Goal: Task Accomplishment & Management: Use online tool/utility

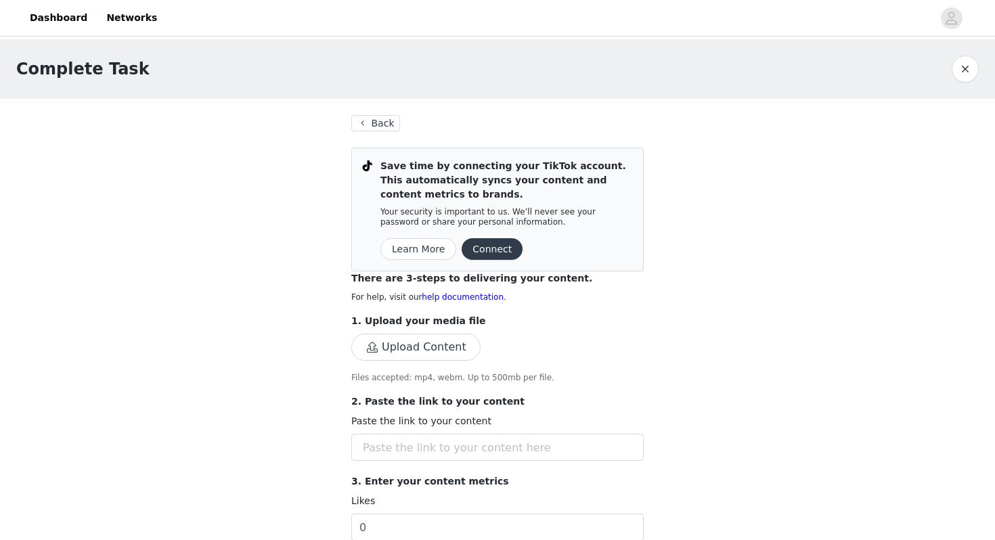
click at [504, 241] on button "Connect" at bounding box center [492, 249] width 61 height 22
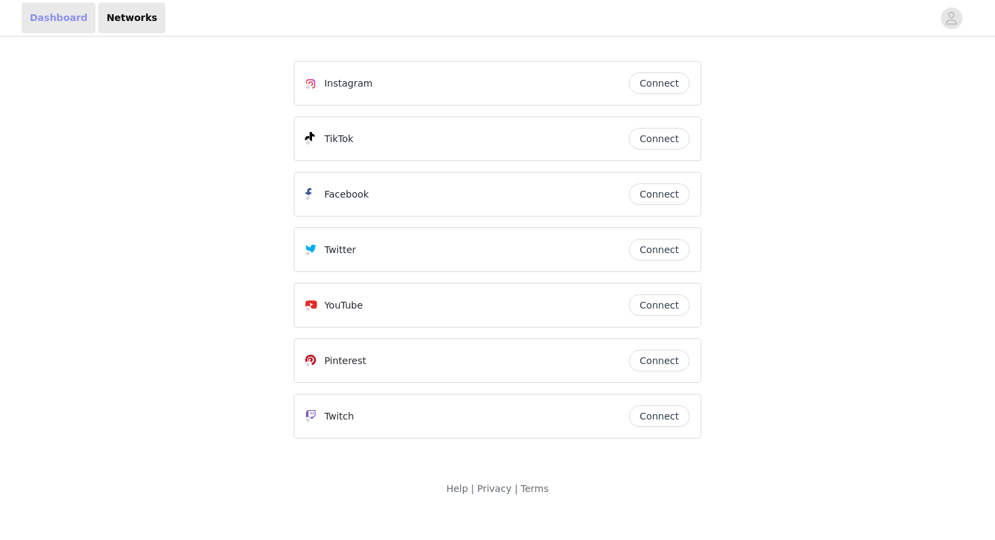
click at [61, 13] on link "Dashboard" at bounding box center [59, 18] width 74 height 30
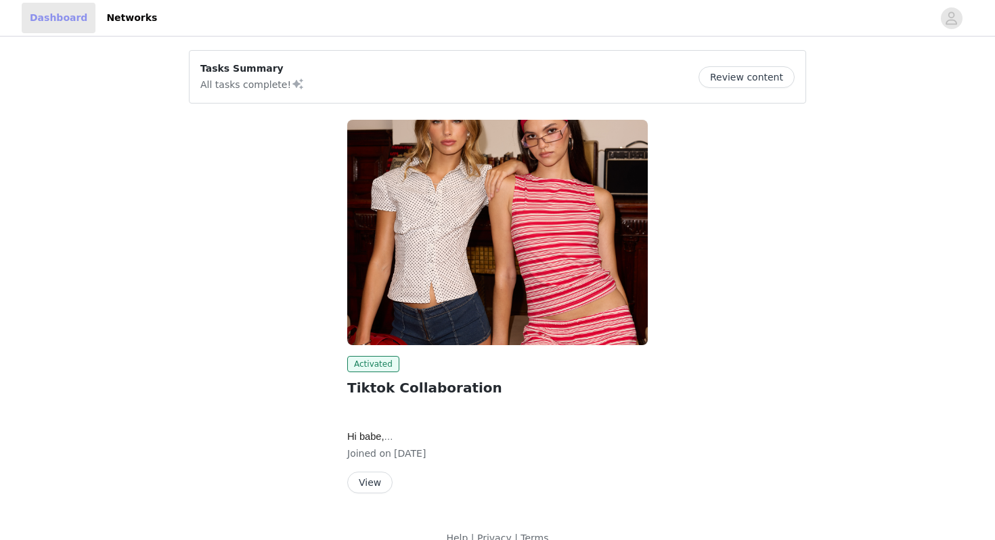
scroll to position [22, 0]
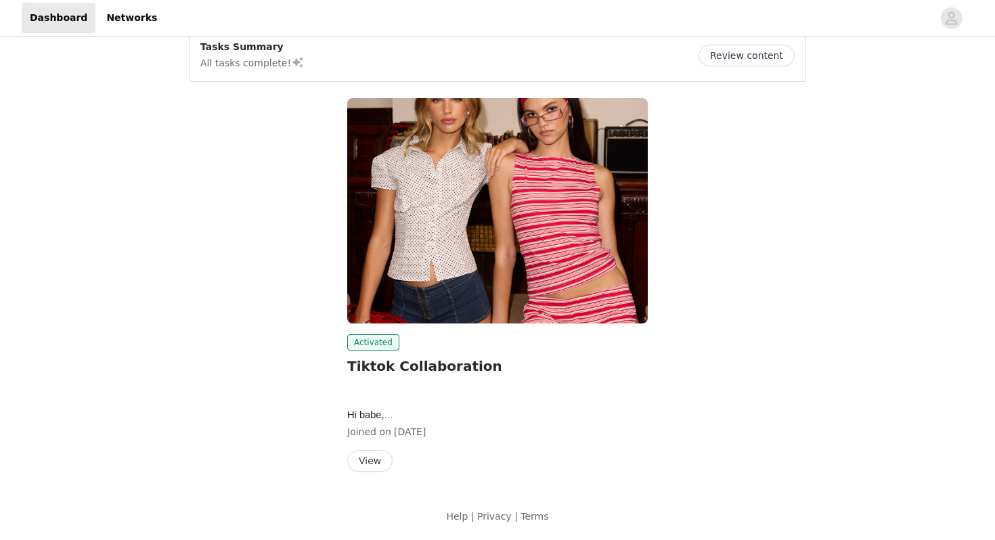
click at [380, 454] on button "View" at bounding box center [369, 461] width 45 height 22
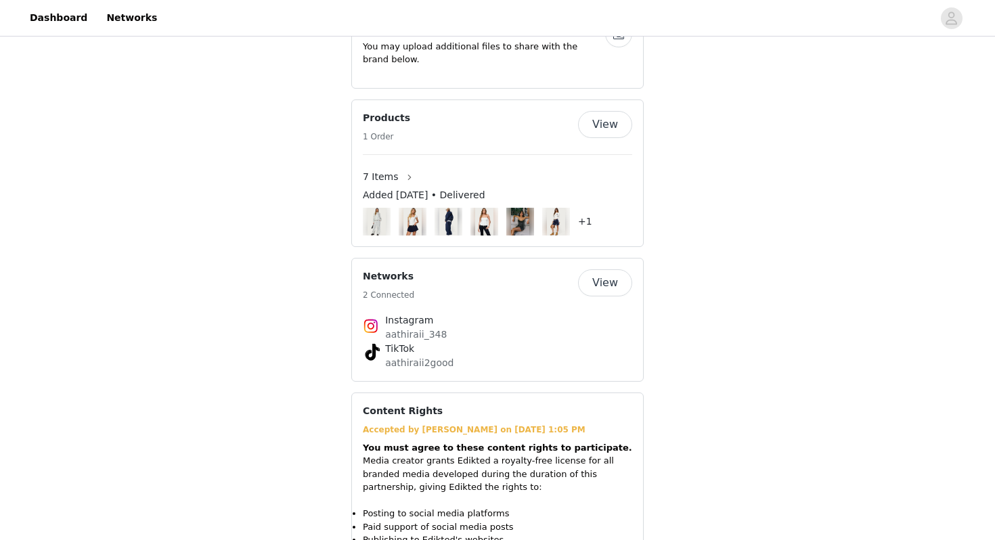
scroll to position [1177, 0]
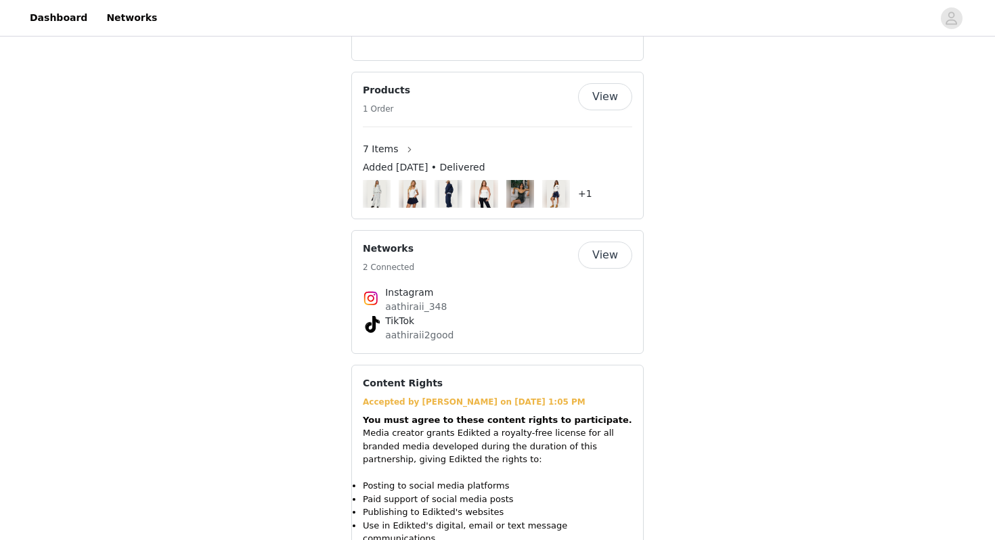
click at [612, 260] on button "View" at bounding box center [605, 255] width 54 height 27
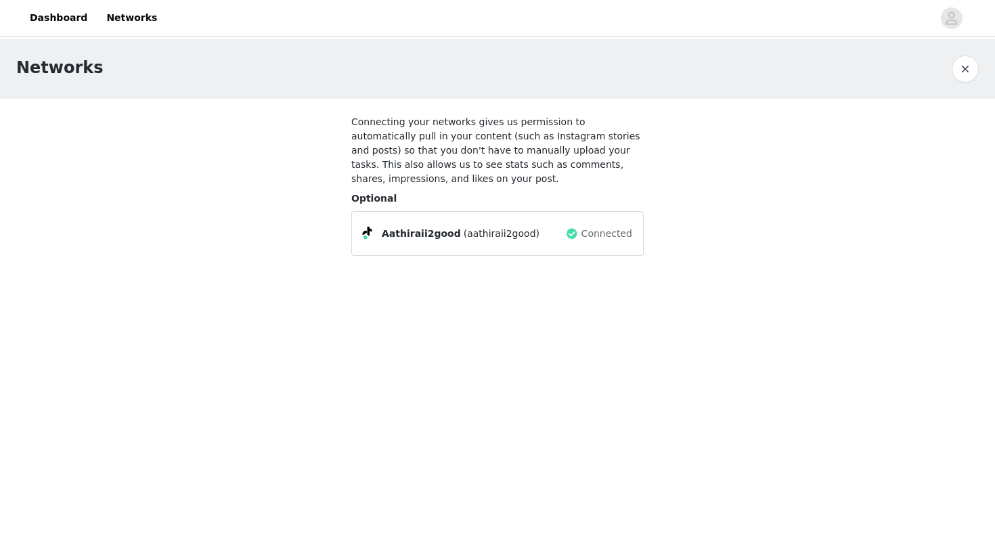
click at [962, 64] on button "button" at bounding box center [965, 69] width 27 height 27
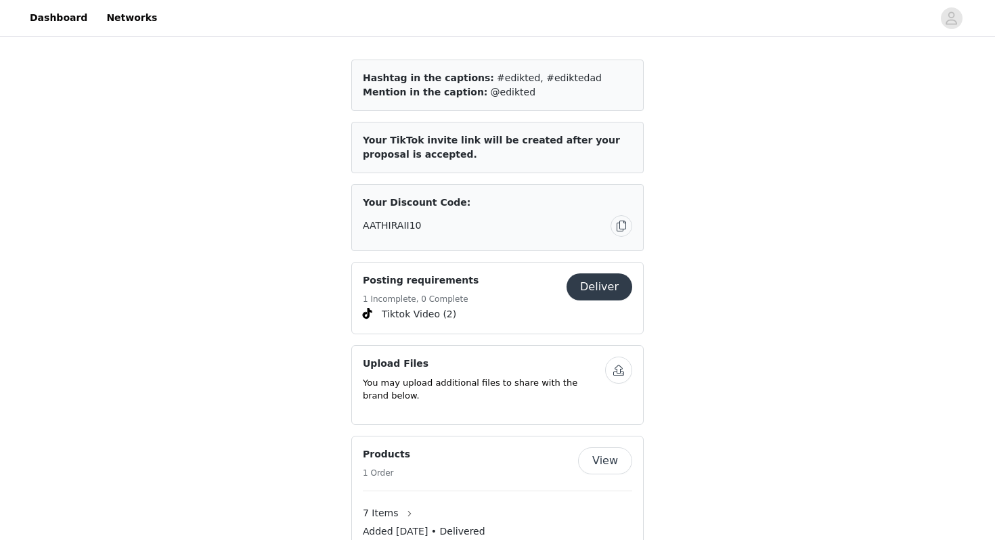
scroll to position [820, 0]
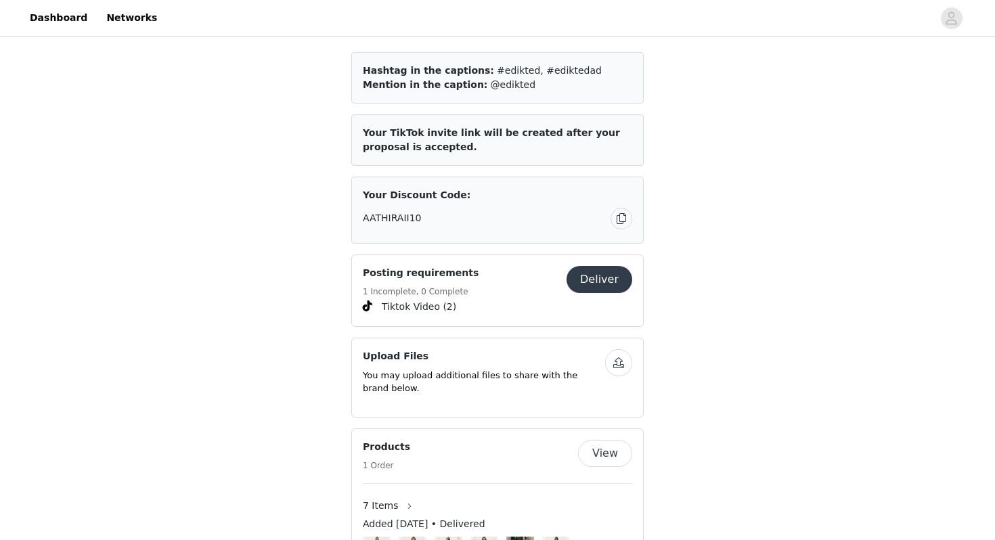
click at [607, 280] on button "Deliver" at bounding box center [600, 279] width 66 height 27
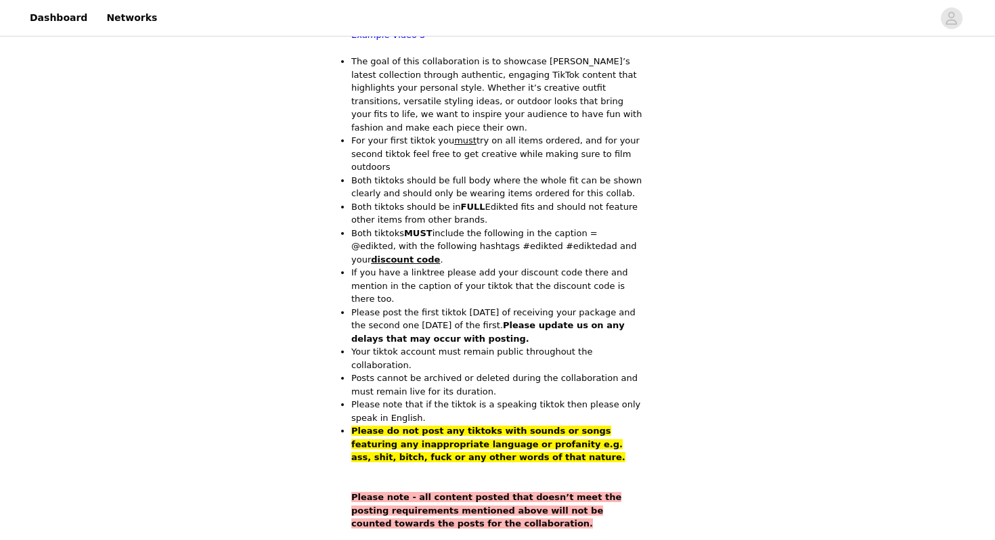
scroll to position [892, 0]
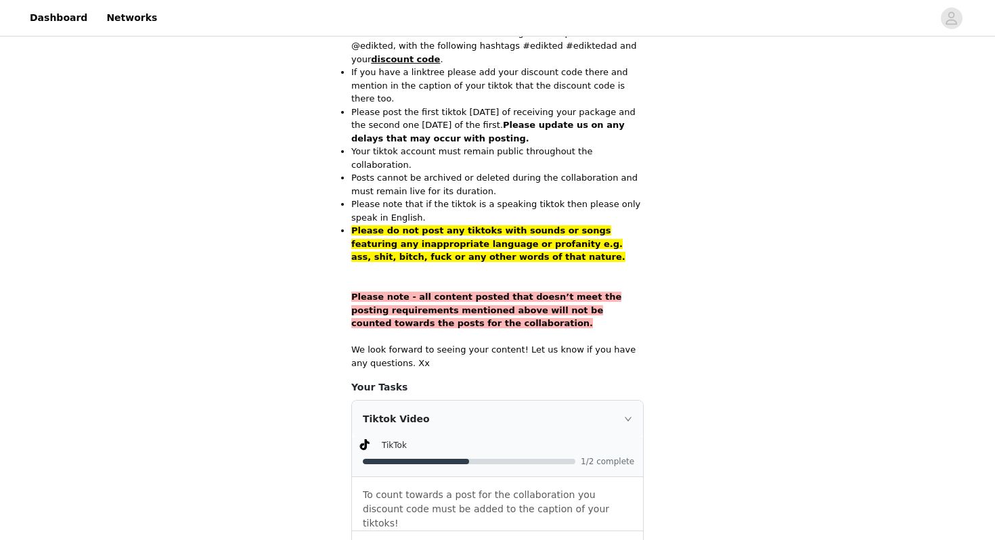
click at [584, 488] on p "To count towards a post for the collaboration you discount code must be added t…" at bounding box center [498, 509] width 270 height 43
click at [623, 401] on div "Tiktok Video" at bounding box center [497, 419] width 291 height 37
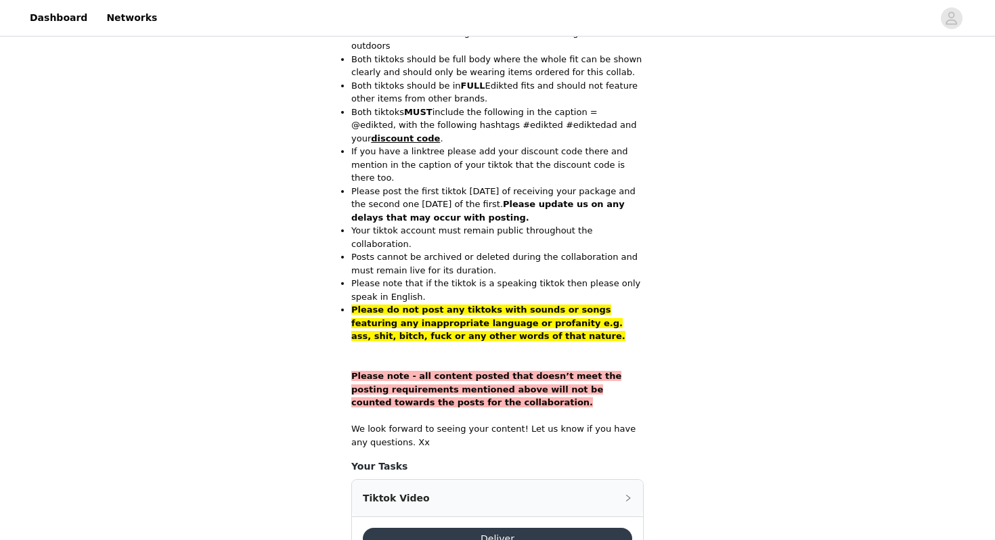
click at [625, 480] on div "Tiktok Video" at bounding box center [497, 498] width 291 height 37
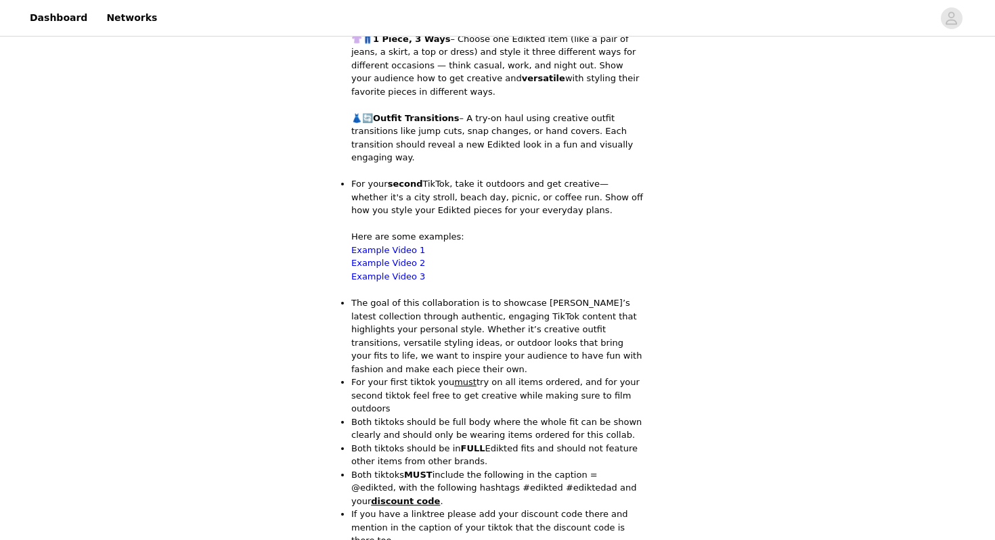
scroll to position [0, 0]
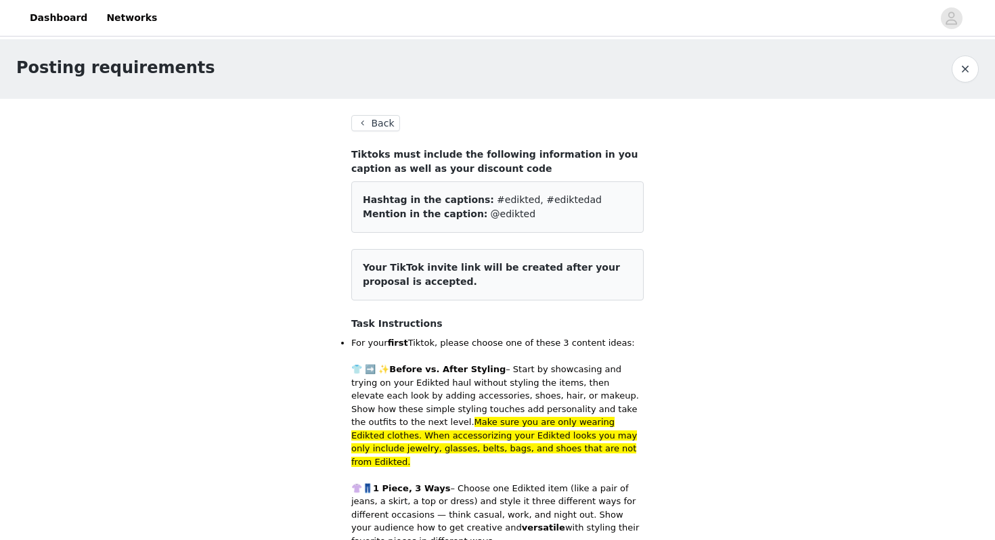
click at [368, 118] on button "Back" at bounding box center [375, 123] width 49 height 16
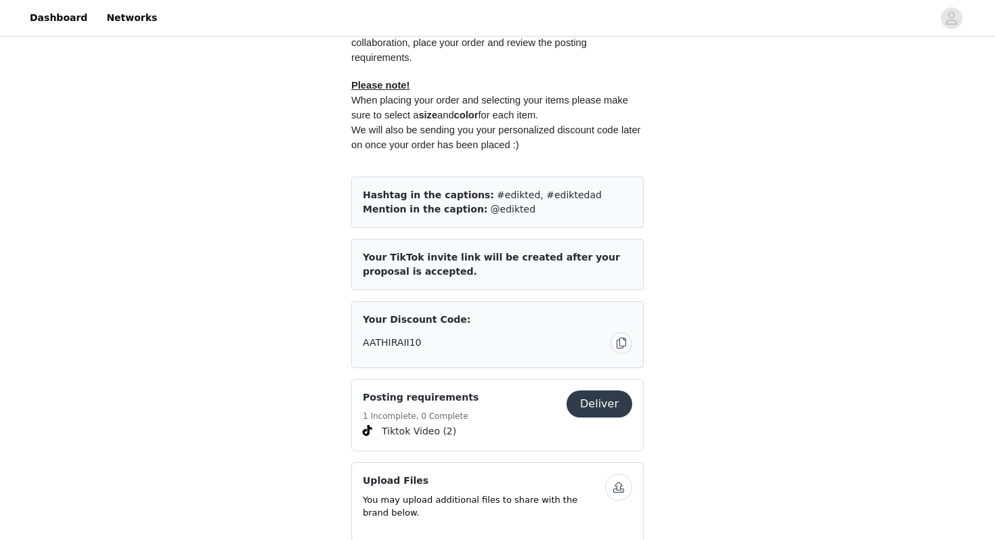
scroll to position [853, 0]
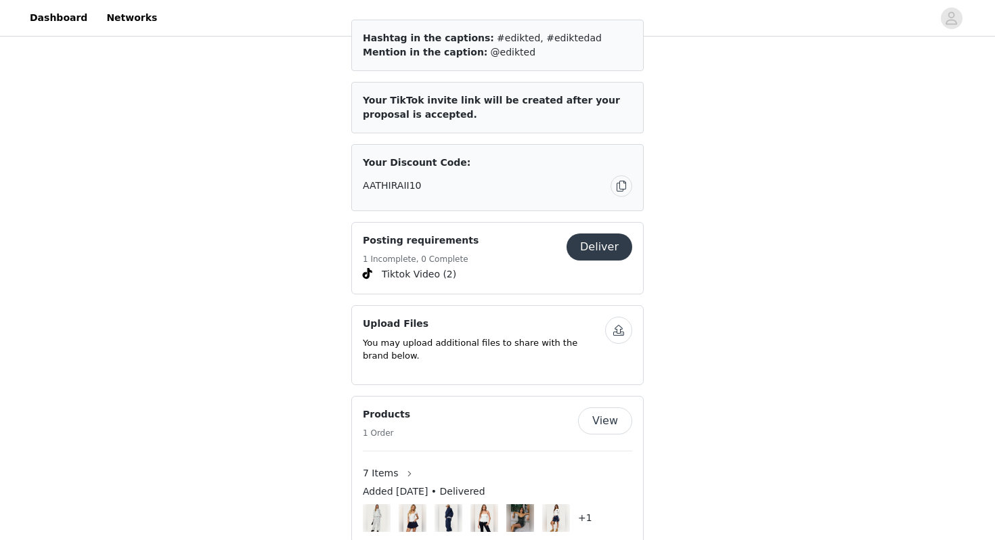
click at [592, 244] on button "Deliver" at bounding box center [600, 247] width 66 height 27
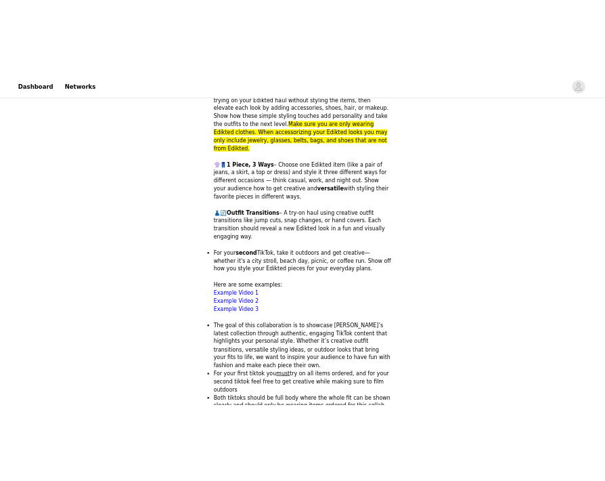
scroll to position [349, 0]
